Goal: Task Accomplishment & Management: Complete application form

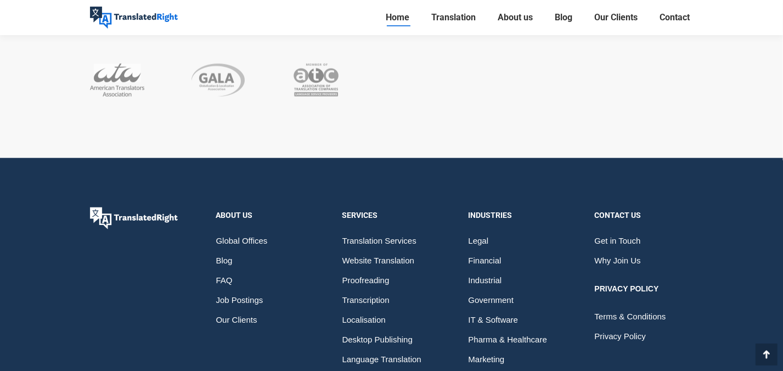
scroll to position [7091, 0]
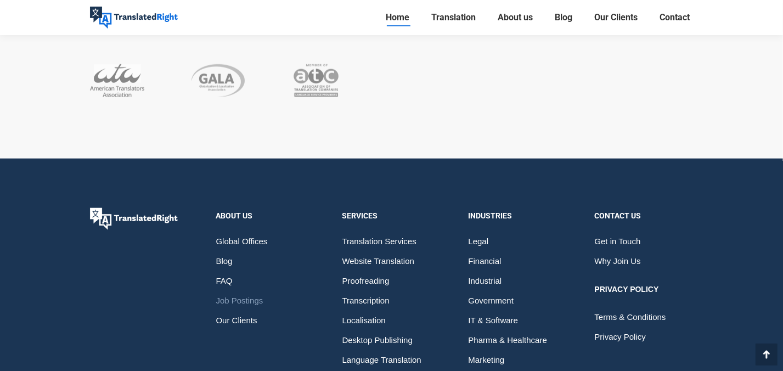
click at [249, 291] on span "Job Postings" at bounding box center [239, 301] width 47 height 20
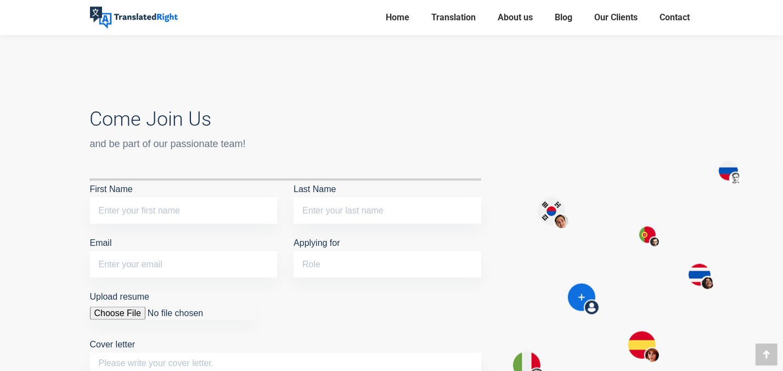
scroll to position [1199, 0]
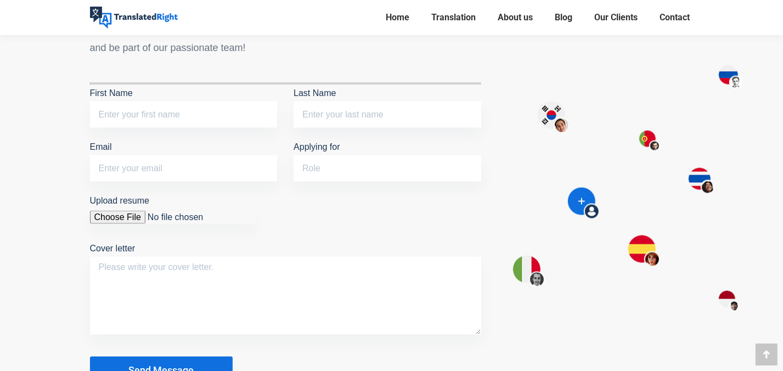
click at [118, 216] on input "Upload resume" at bounding box center [173, 217] width 166 height 13
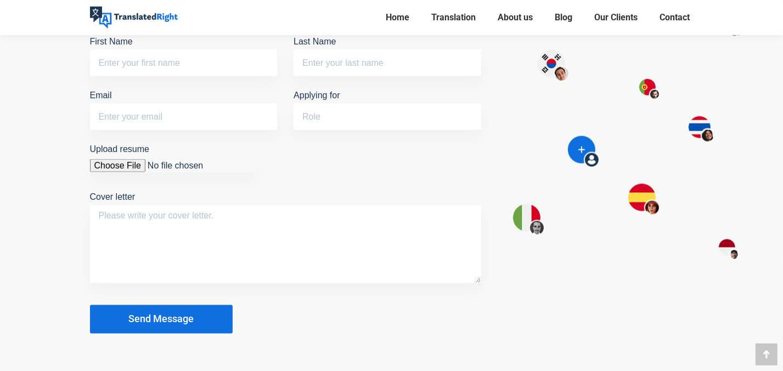
scroll to position [1291, 0]
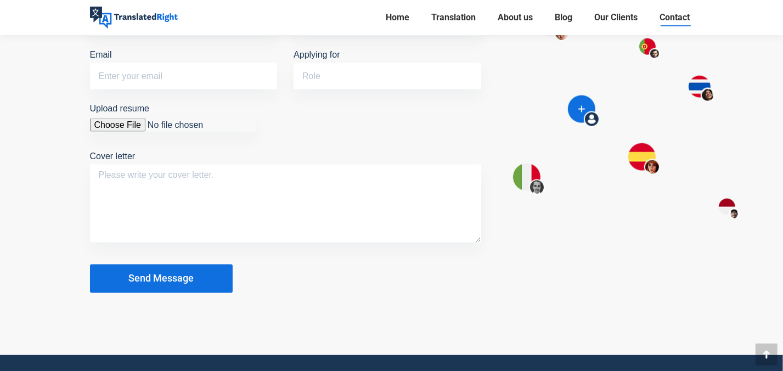
click at [679, 20] on span "Contact" at bounding box center [675, 17] width 30 height 11
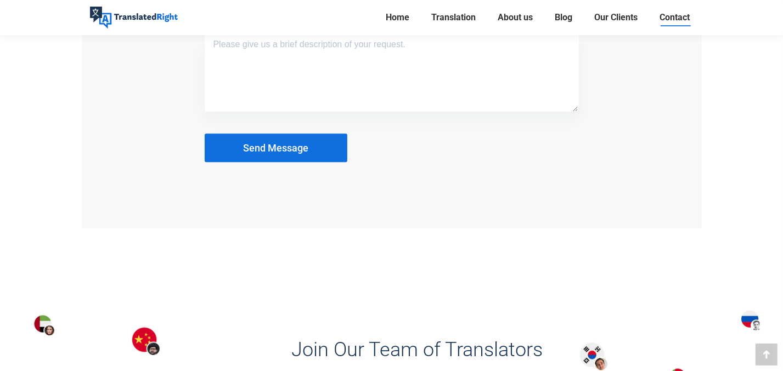
scroll to position [1383, 0]
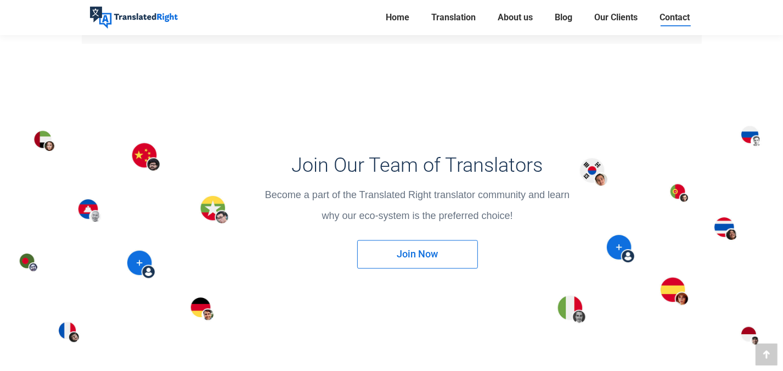
click at [394, 251] on link "Join Now" at bounding box center [417, 254] width 121 height 29
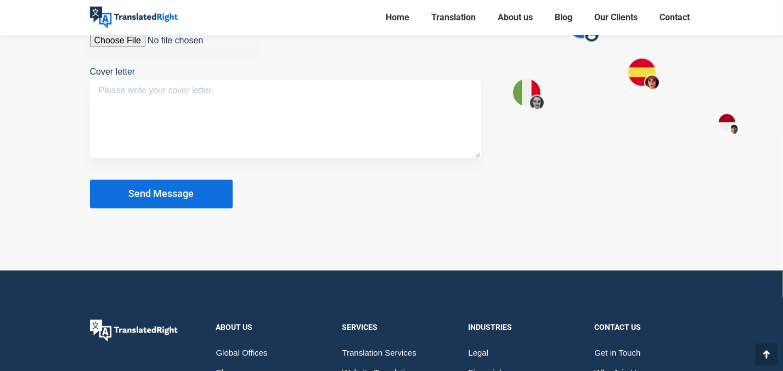
scroll to position [1383, 0]
